Goal: Navigation & Orientation: Find specific page/section

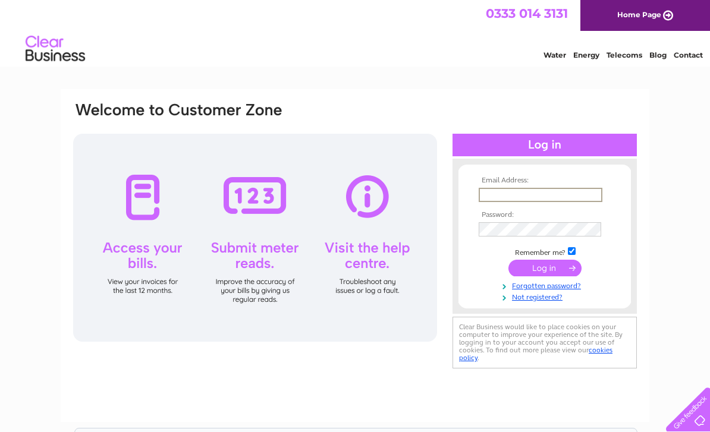
type input "Claireshepherd2@sky.com"
click at [545, 274] on input "submit" at bounding box center [544, 268] width 73 height 17
click at [555, 273] on input "submit" at bounding box center [544, 267] width 73 height 17
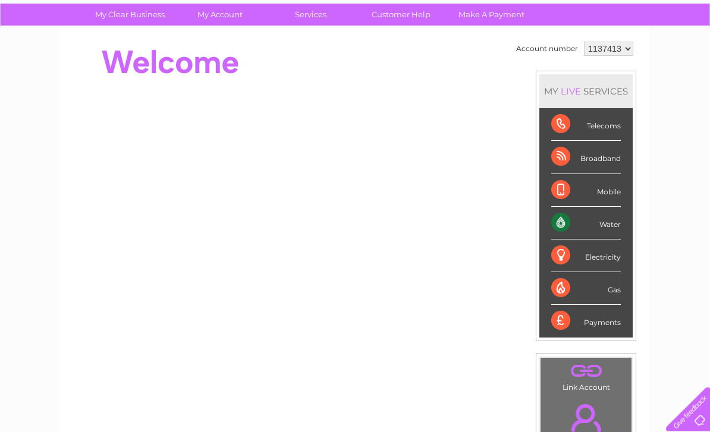
scroll to position [86, 0]
click at [609, 230] on div "Water" at bounding box center [586, 223] width 70 height 33
click at [567, 224] on div "Water" at bounding box center [586, 223] width 70 height 33
click at [630, 54] on select "1137413" at bounding box center [608, 49] width 49 height 14
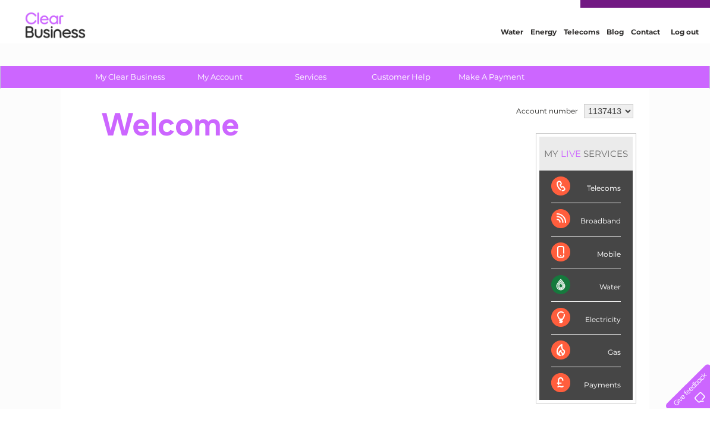
scroll to position [24, 0]
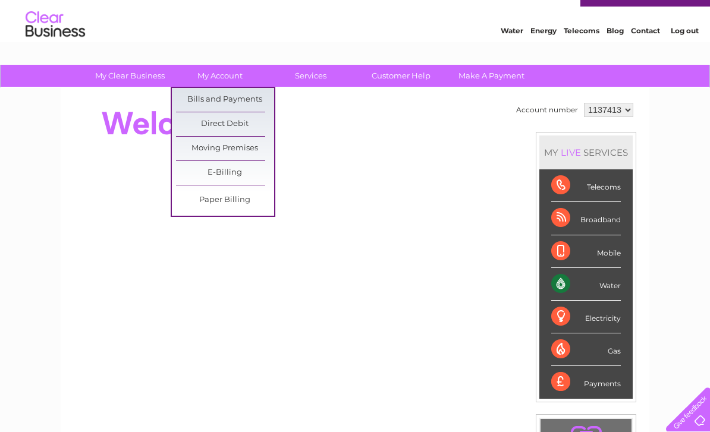
click at [249, 98] on link "Bills and Payments" at bounding box center [225, 100] width 98 height 24
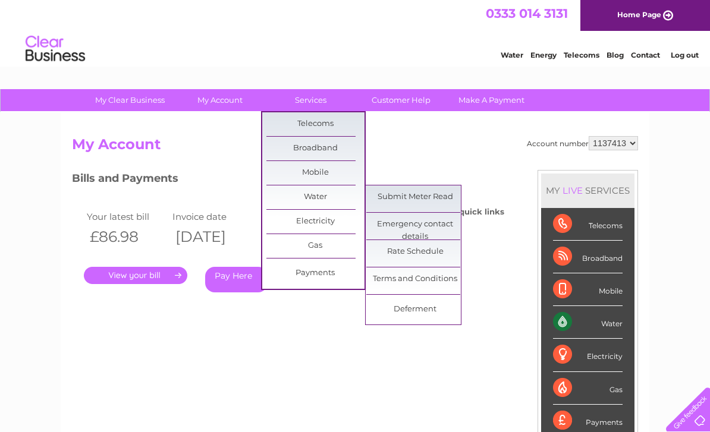
click at [404, 252] on link "Rate Schedule" at bounding box center [415, 252] width 98 height 24
click at [393, 278] on link "Terms and Conditions" at bounding box center [415, 280] width 98 height 24
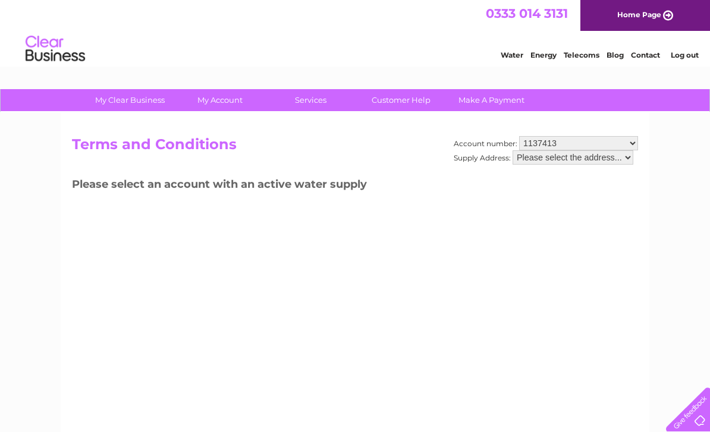
click at [565, 164] on select "Please select the address..." at bounding box center [573, 157] width 121 height 14
click at [631, 165] on select "Please select the address..." at bounding box center [573, 157] width 121 height 14
click at [404, 104] on link "Customer Help" at bounding box center [401, 100] width 98 height 22
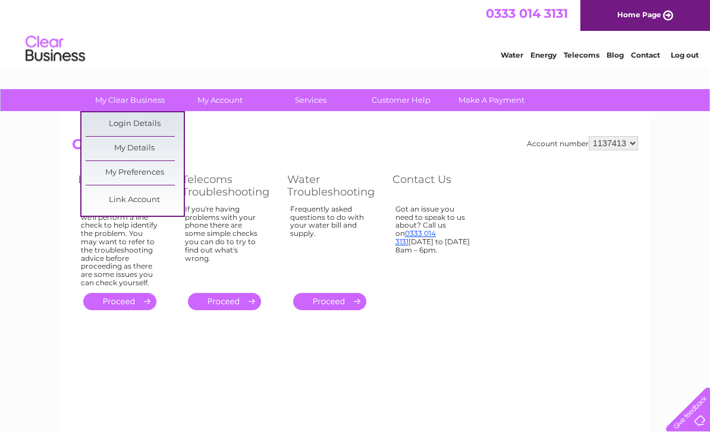
click at [153, 167] on link "My Preferences" at bounding box center [135, 173] width 98 height 24
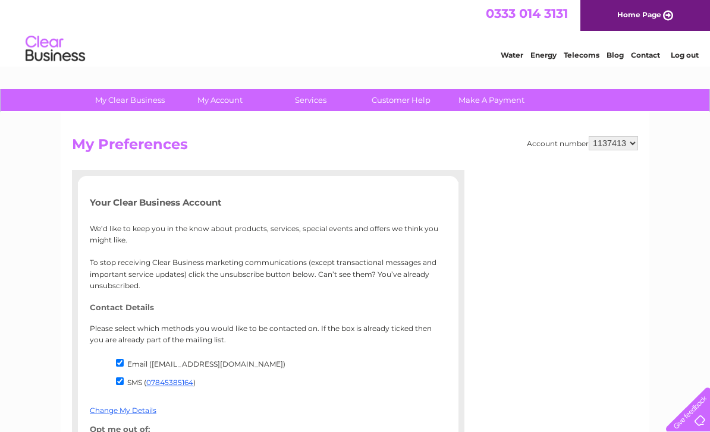
click at [410, 98] on link "Customer Help" at bounding box center [401, 100] width 98 height 22
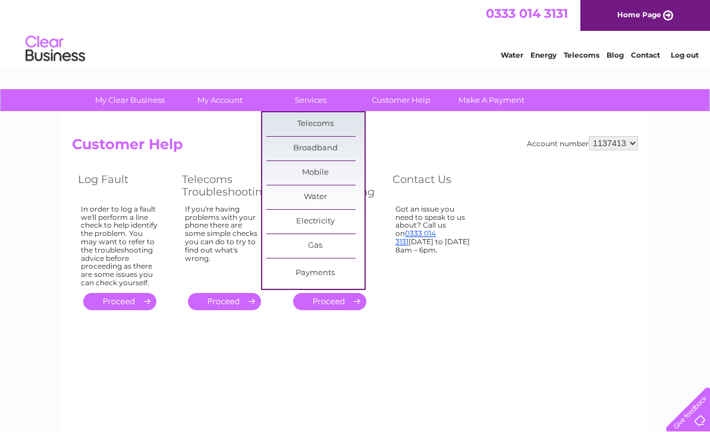
click at [325, 146] on link "Broadband" at bounding box center [315, 149] width 98 height 24
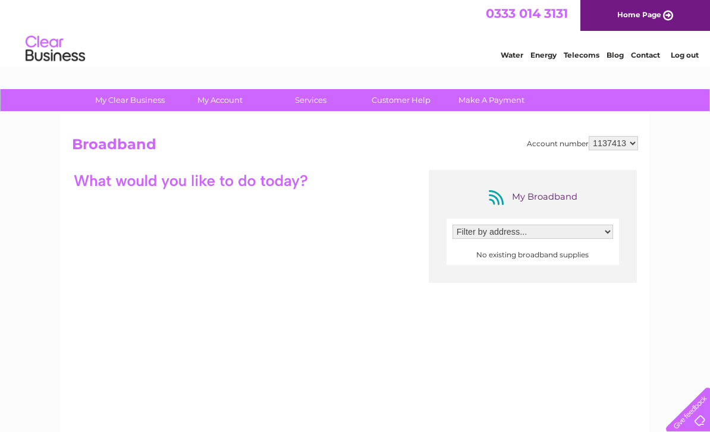
click at [606, 229] on select "Filter by address..." at bounding box center [532, 232] width 161 height 14
click at [505, 58] on link "Water" at bounding box center [512, 55] width 23 height 9
